Goal: Navigation & Orientation: Find specific page/section

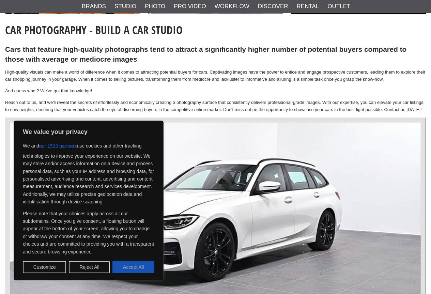
scroll to position [136, 0]
click at [125, 265] on button "Accept All" at bounding box center [133, 267] width 42 height 12
checkbox input "true"
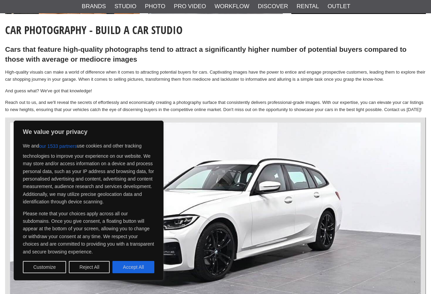
checkbox input "true"
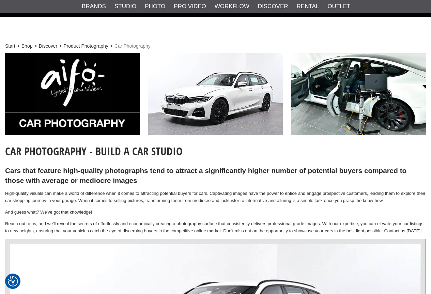
scroll to position [0, 0]
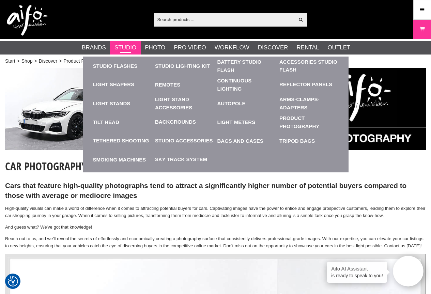
click at [126, 47] on link "Studio" at bounding box center [125, 47] width 22 height 9
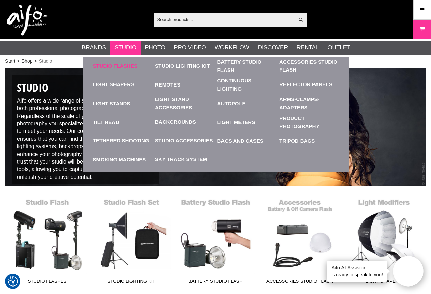
click at [120, 65] on link "Studio Flashes" at bounding box center [122, 65] width 59 height 19
